Goal: Browse casually: Explore the website without a specific task or goal

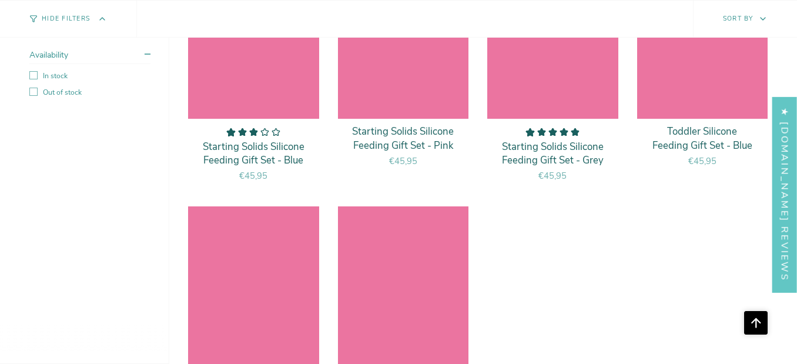
scroll to position [4320, 0]
